Goal: Transaction & Acquisition: Obtain resource

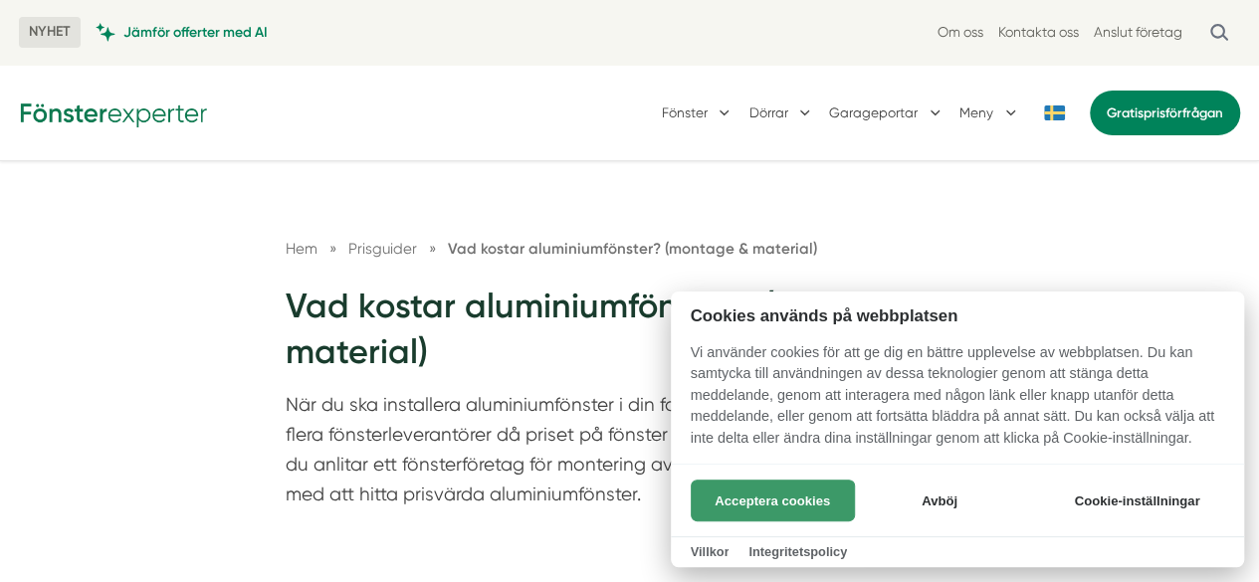
click at [808, 505] on button "Acceptera cookies" at bounding box center [773, 501] width 164 height 42
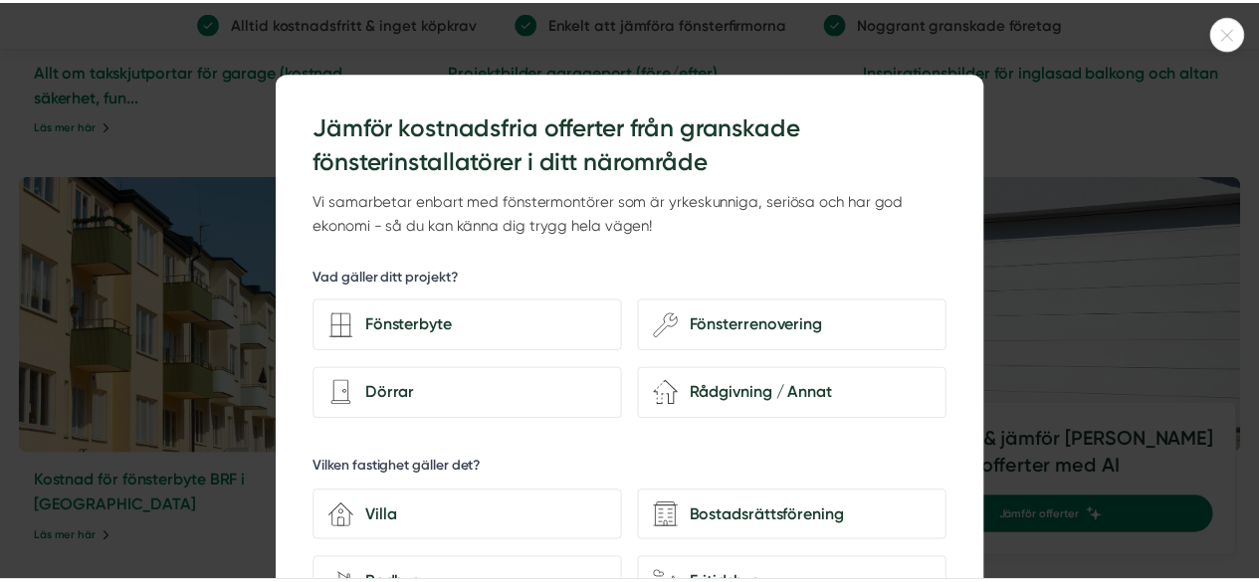
scroll to position [4876, 0]
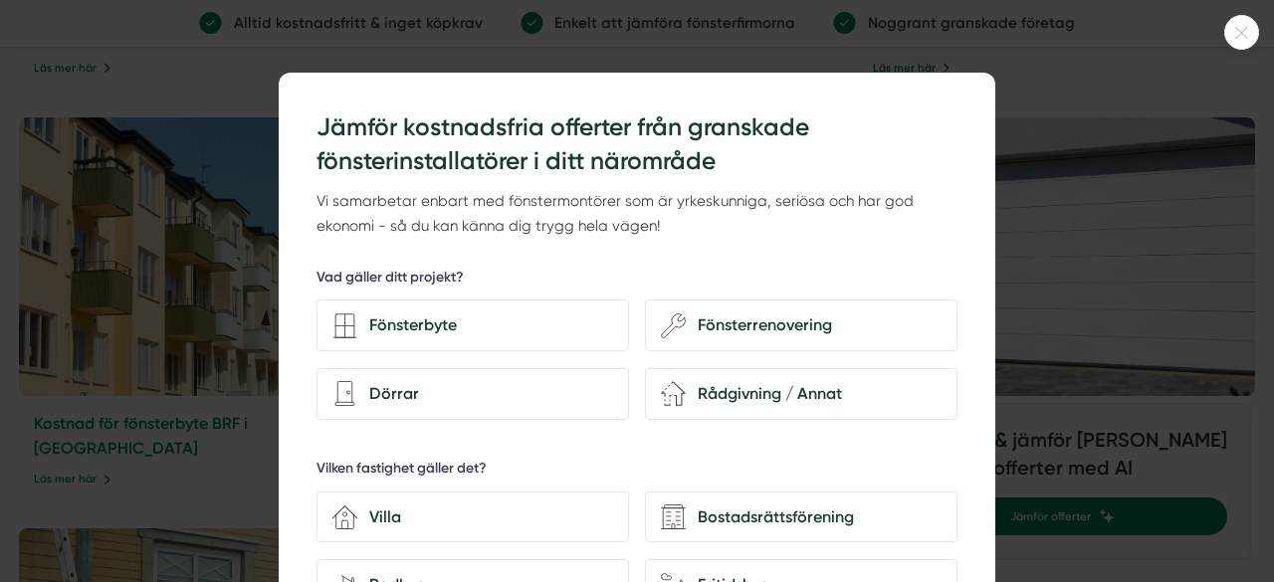
click at [1000, 59] on div at bounding box center [637, 291] width 1274 height 582
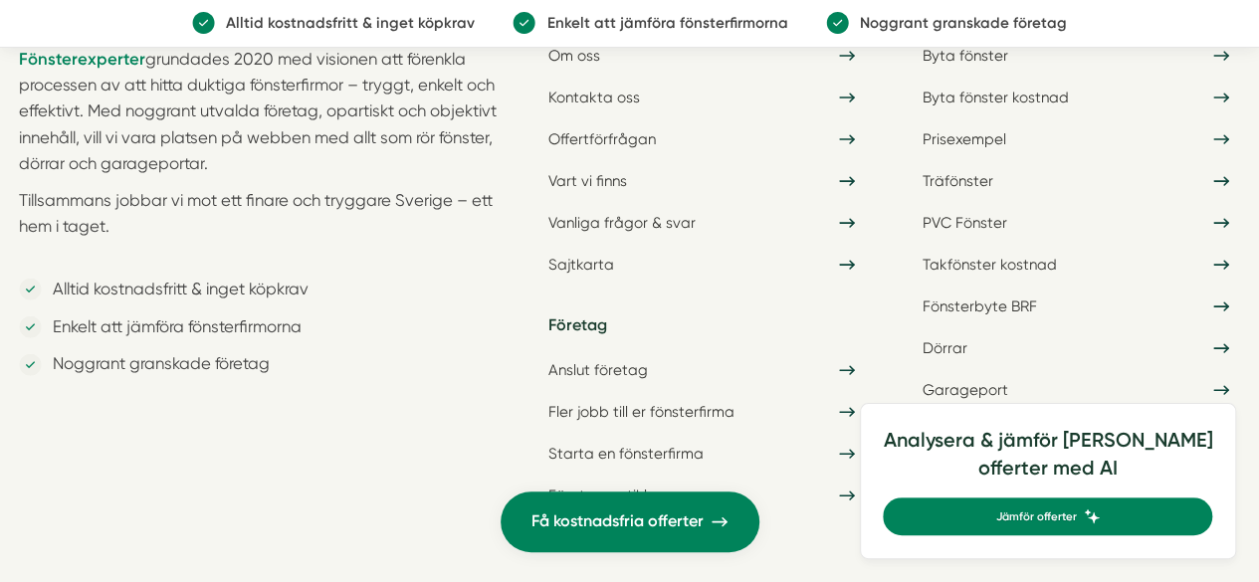
scroll to position [5936, 0]
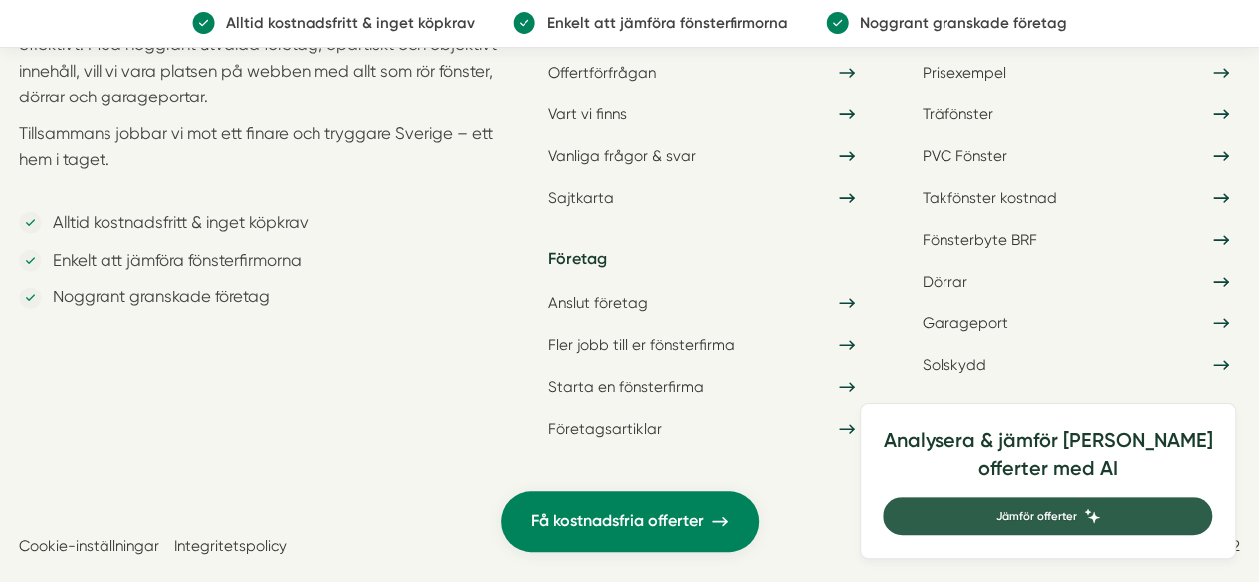
click at [1045, 529] on link "Jämför offerter" at bounding box center [1047, 517] width 329 height 38
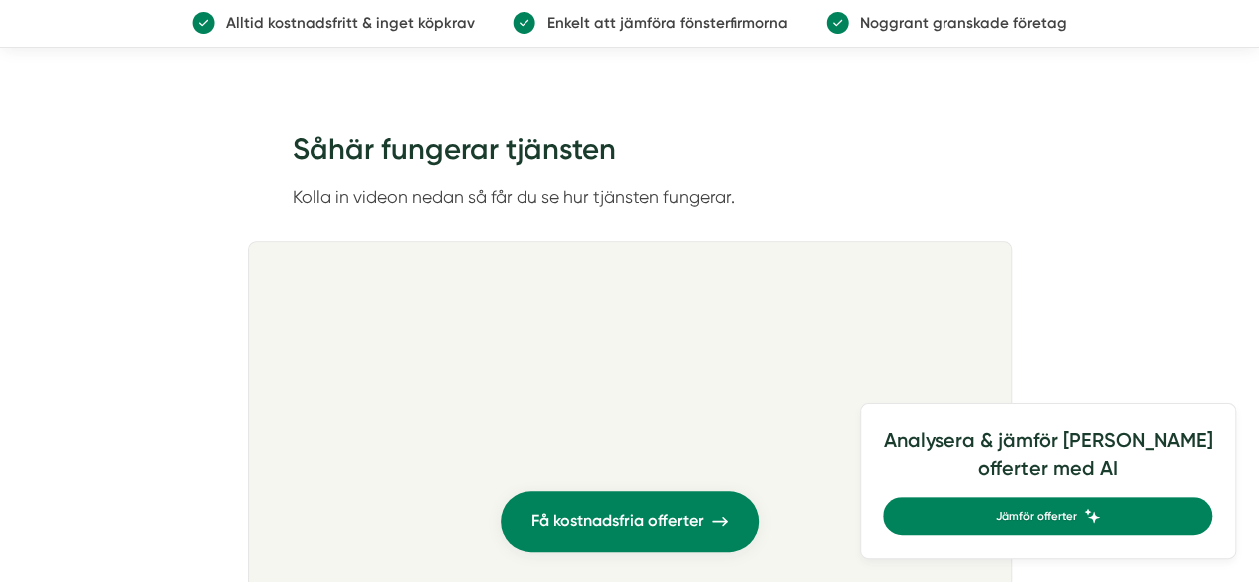
scroll to position [995, 0]
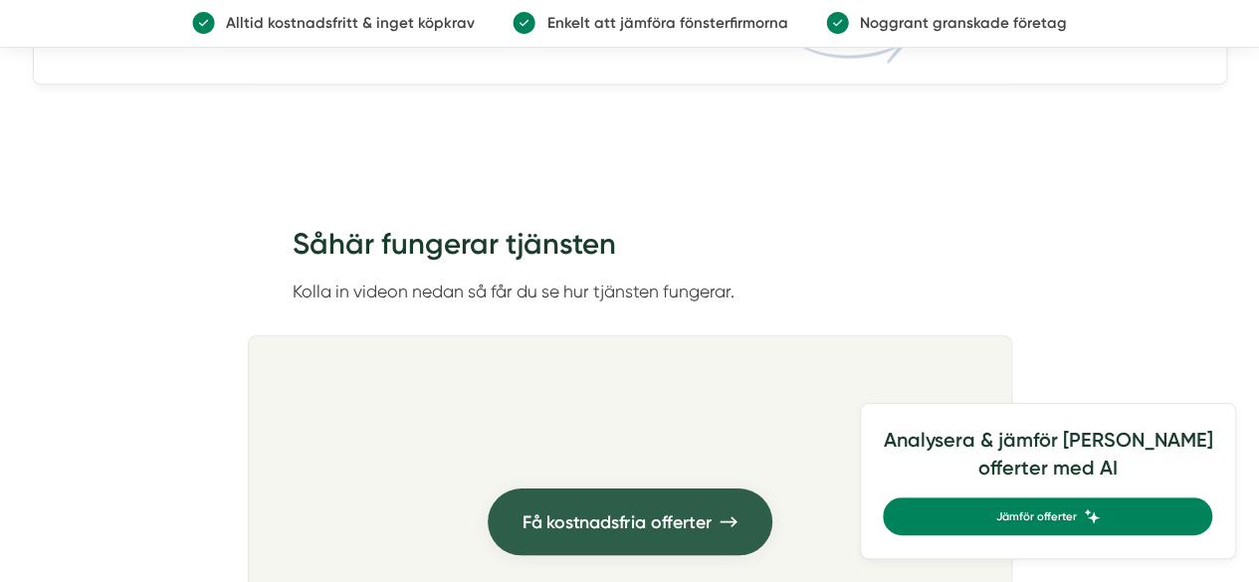
click at [611, 522] on span "Få kostnadsfria offerter" at bounding box center [615, 522] width 189 height 28
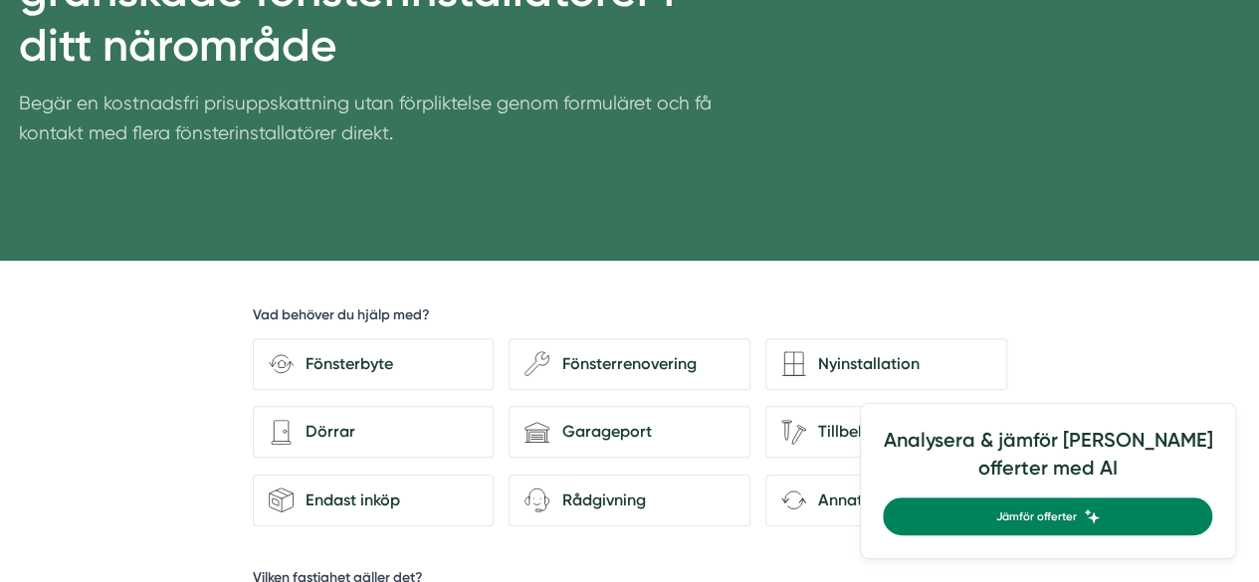
scroll to position [398, 0]
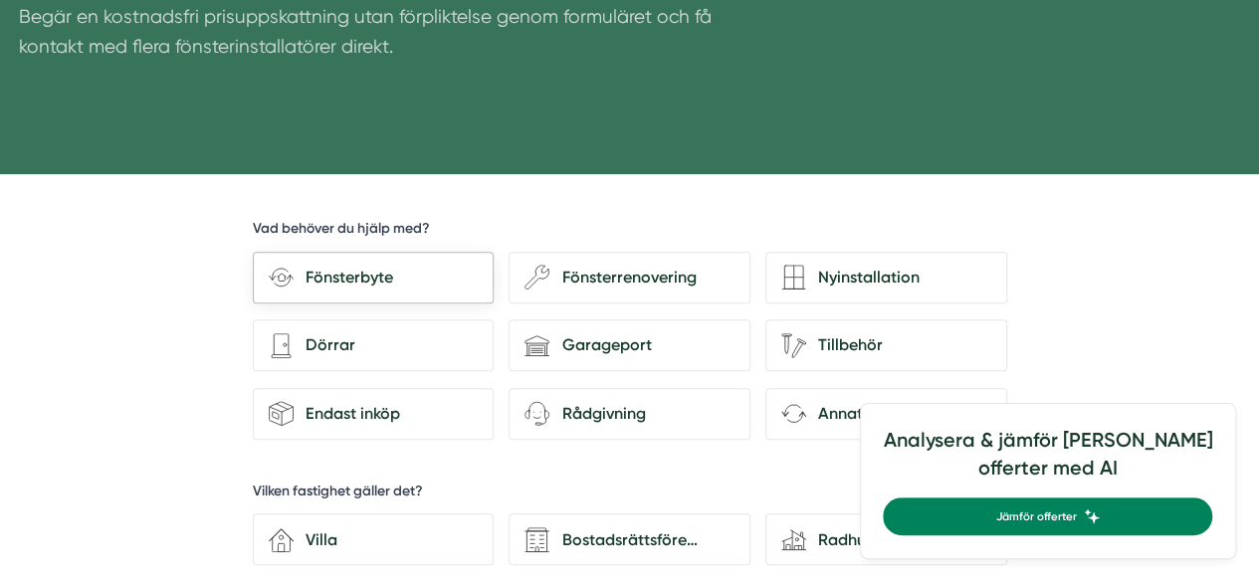
click at [362, 277] on div "Fönsterbyte" at bounding box center [386, 278] width 184 height 26
click at [0, 0] on input "Fönsterbyte" at bounding box center [0, 0] width 0 height 0
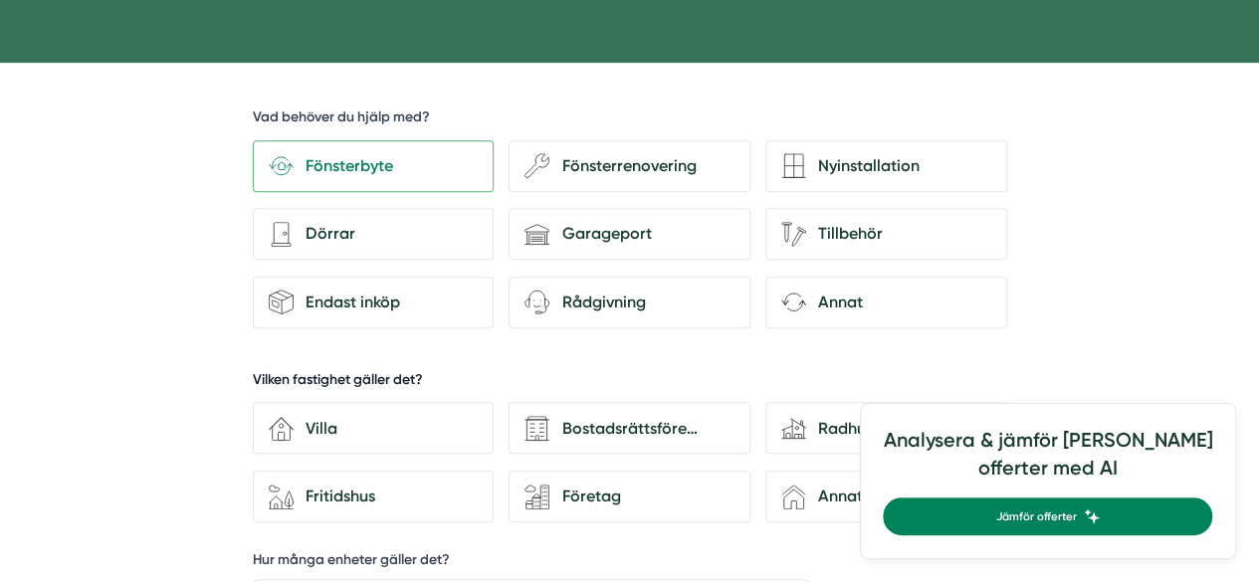
scroll to position [597, 0]
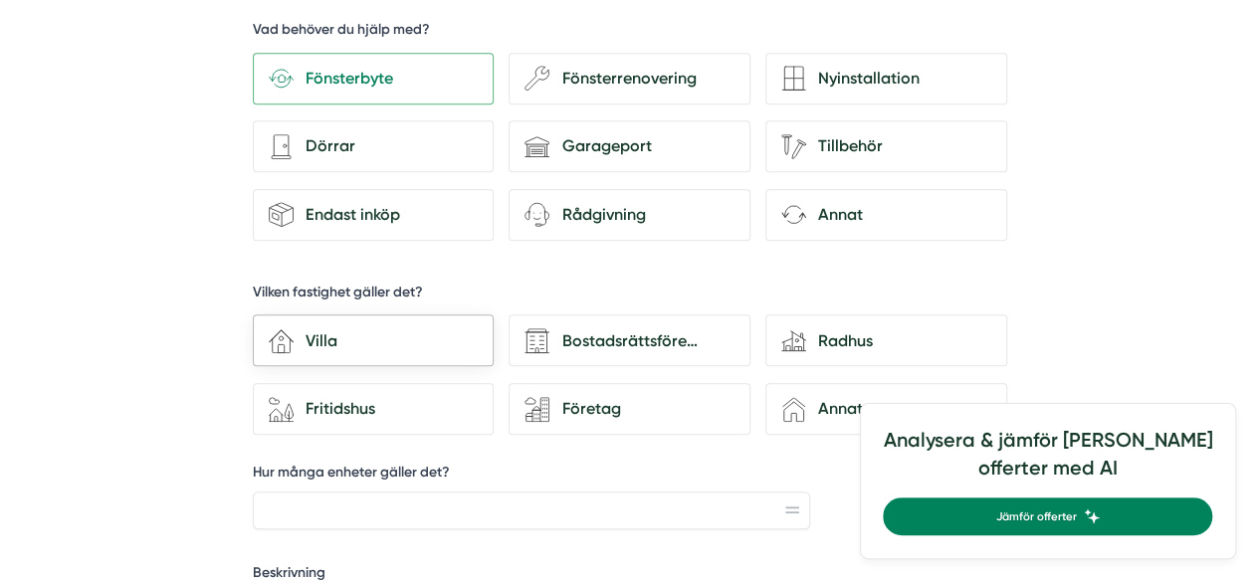
click at [316, 328] on div "Villa" at bounding box center [386, 341] width 184 height 26
click at [0, 0] on input "house-3 Villa" at bounding box center [0, 0] width 0 height 0
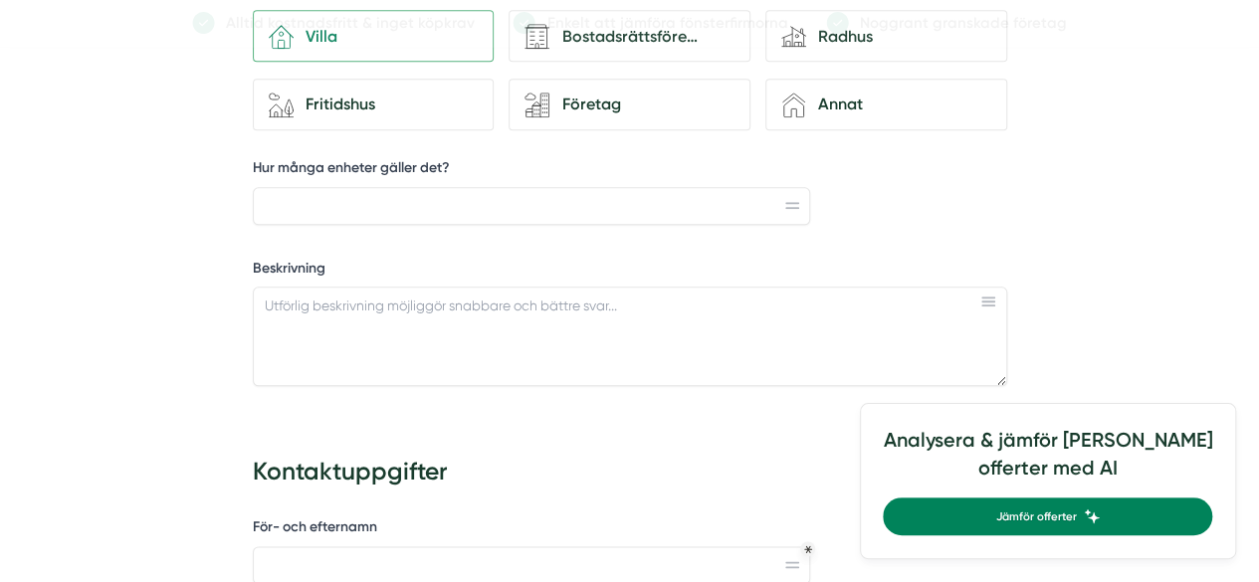
scroll to position [995, 0]
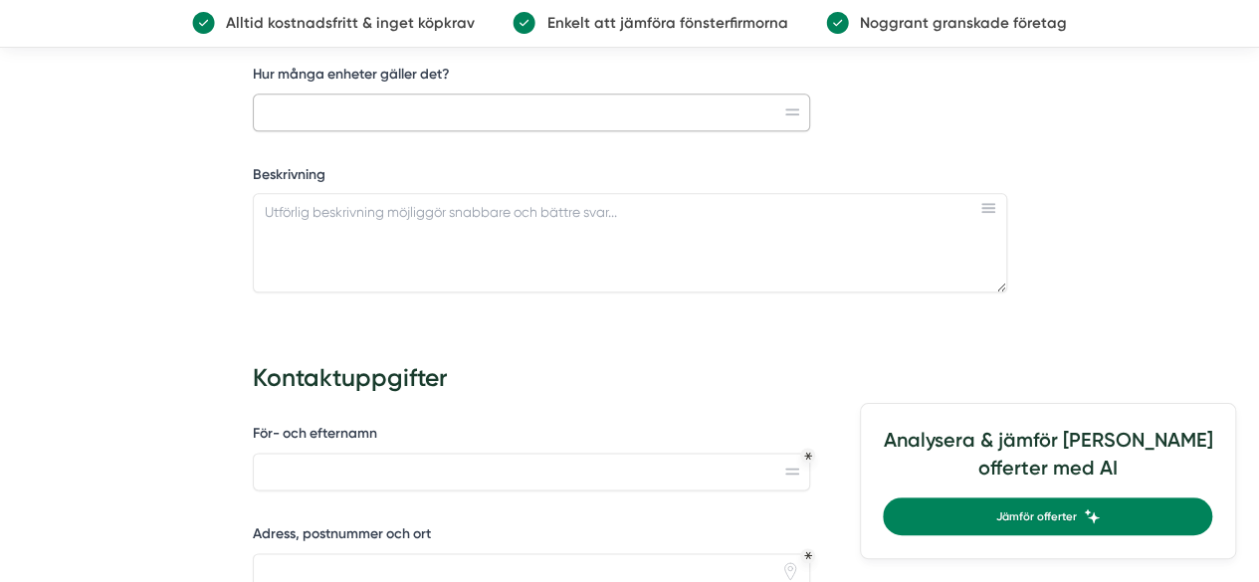
click at [452, 113] on input "Hur många enheter gäller det?" at bounding box center [532, 113] width 558 height 38
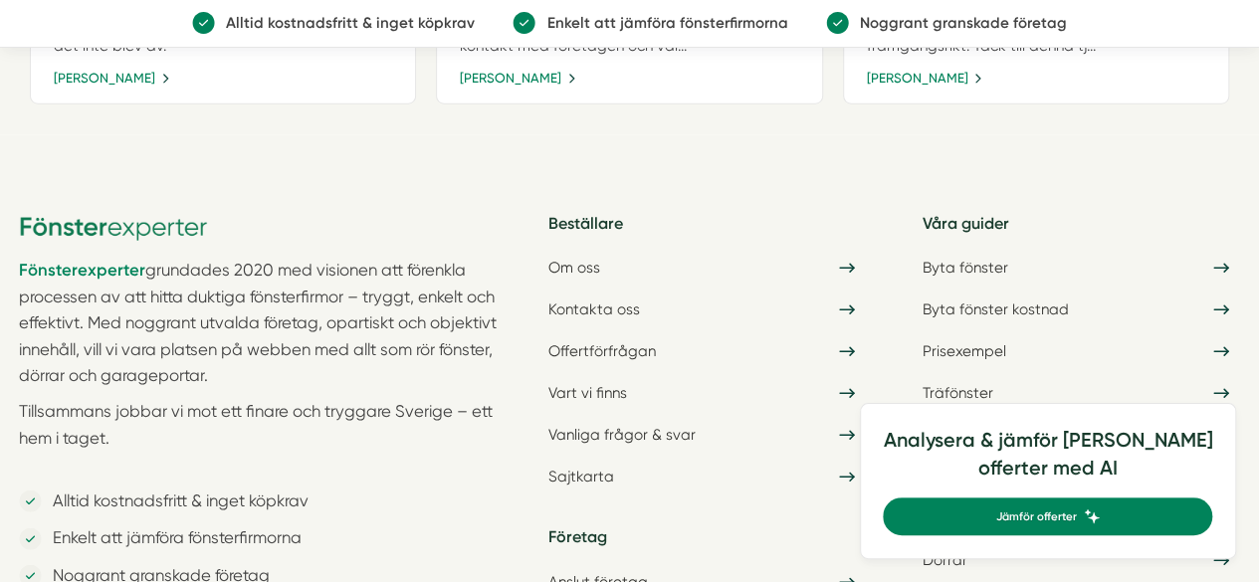
scroll to position [2588, 0]
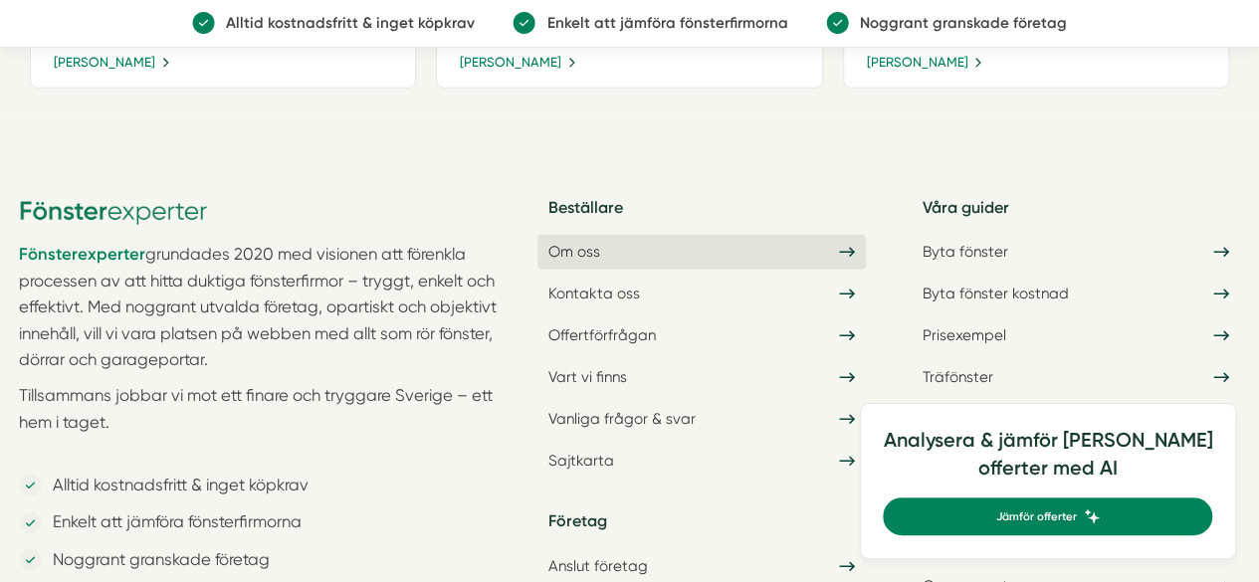
click at [587, 238] on link "Om oss" at bounding box center [701, 252] width 328 height 34
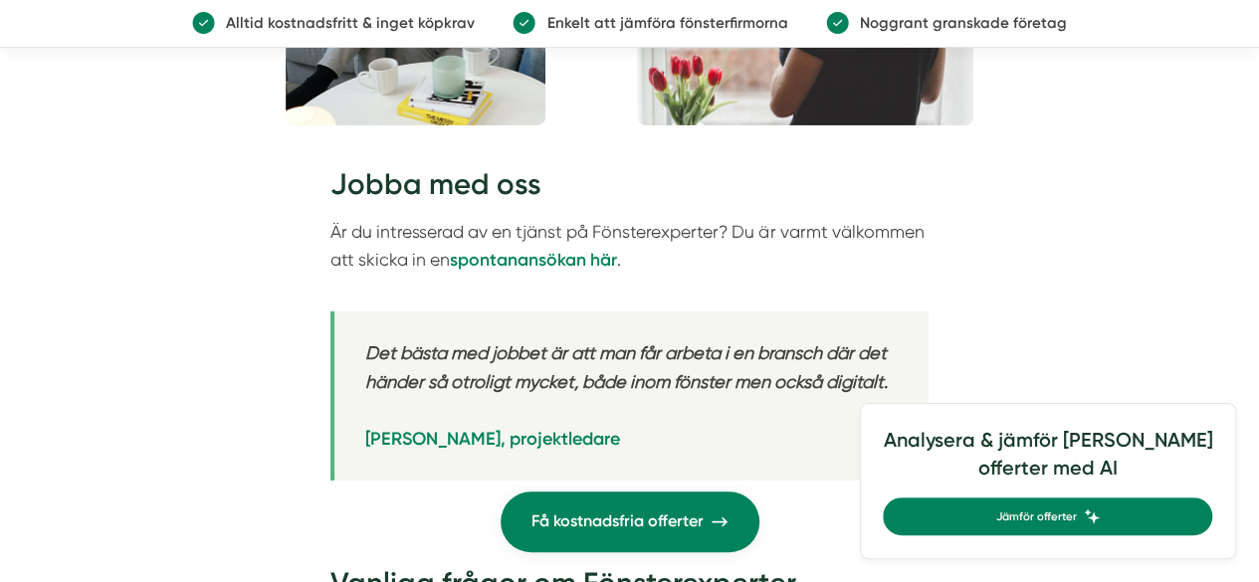
scroll to position [3284, 0]
